Goal: Find specific page/section: Locate a particular part of the current website

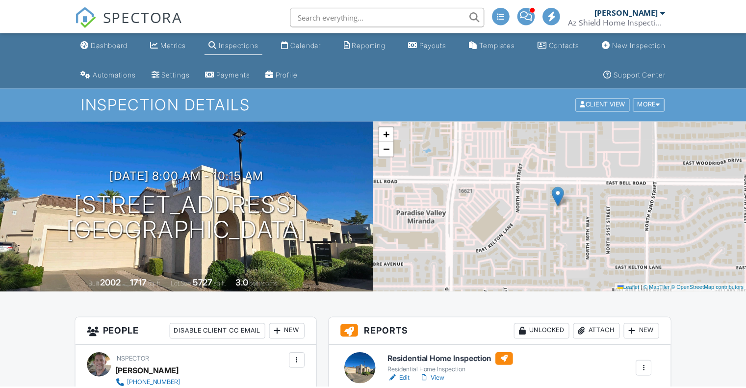
scroll to position [195, 0]
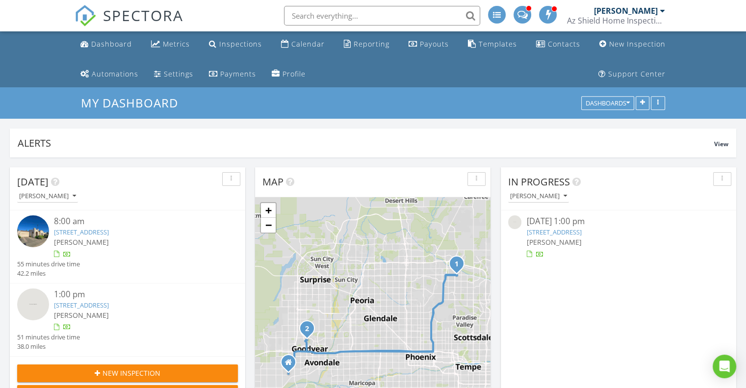
click at [94, 307] on link "3688 N 154th Ln, Goodyear, AZ 85395" at bounding box center [81, 305] width 55 height 9
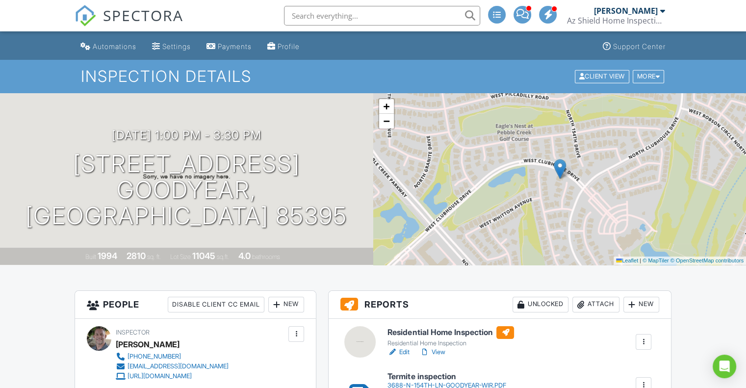
scroll to position [49, 0]
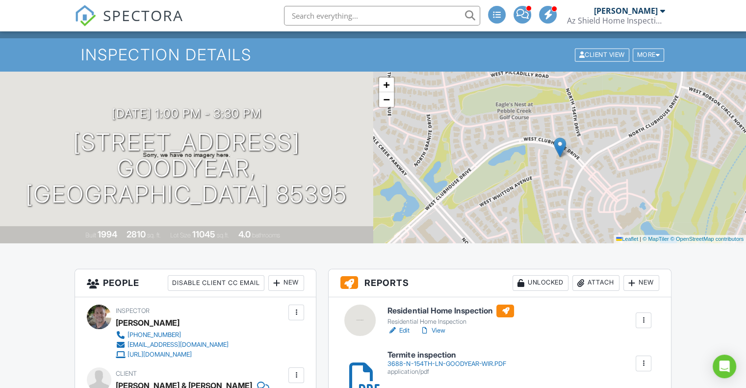
click at [447, 361] on div "3688-N-154TH-LN-GOODYEAR-WIR.PDF" at bounding box center [446, 364] width 118 height 8
click at [439, 332] on link "View" at bounding box center [432, 331] width 26 height 10
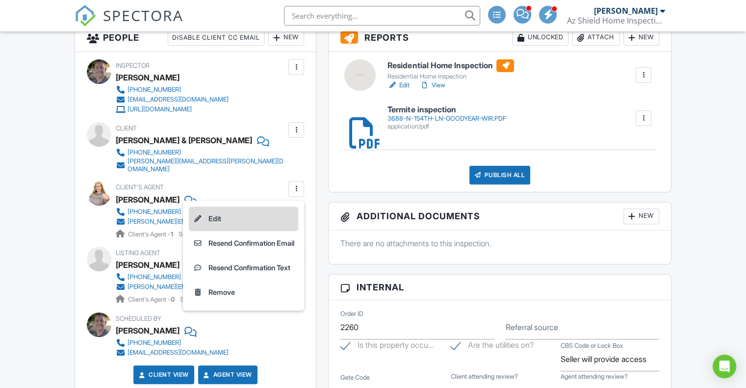
click at [238, 216] on li "Edit" at bounding box center [243, 219] width 109 height 25
